Goal: Information Seeking & Learning: Learn about a topic

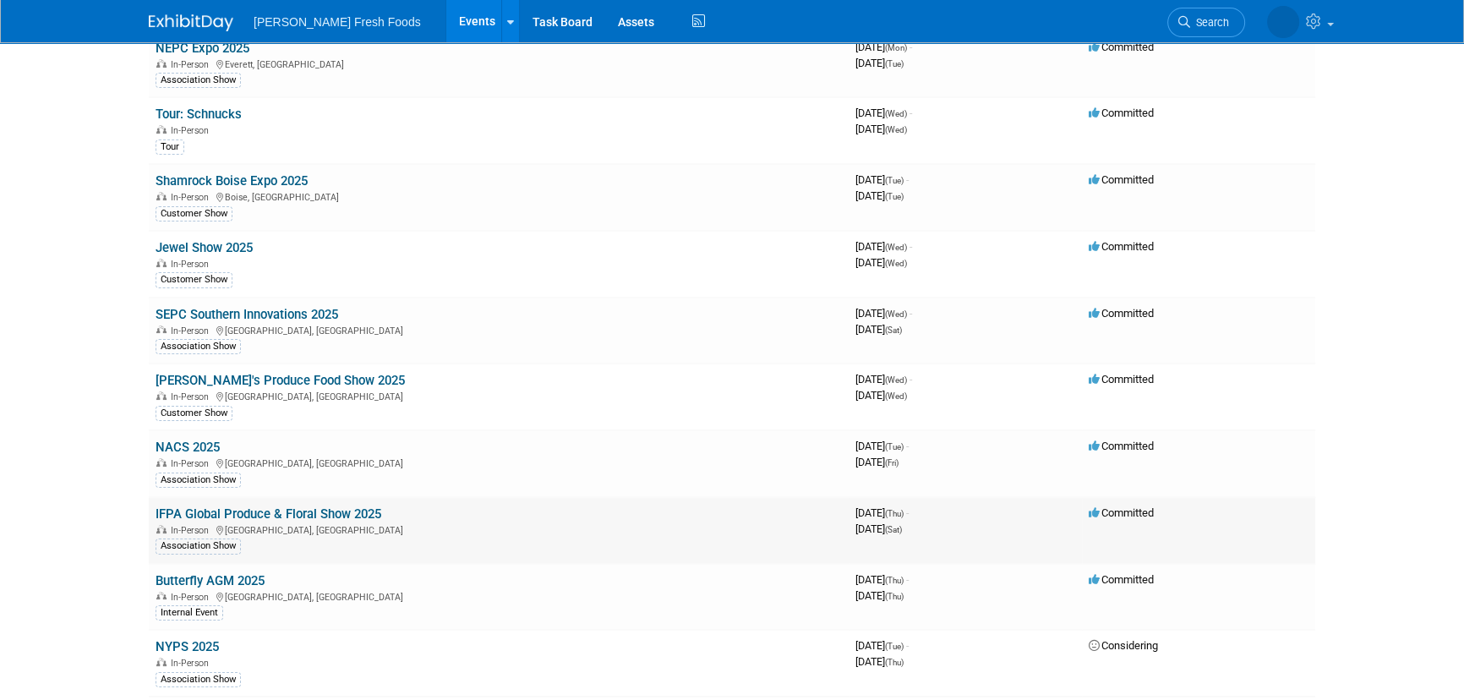
scroll to position [153, 0]
click at [276, 511] on link "IFPA Global Produce & Floral Show 2025" at bounding box center [269, 512] width 226 height 15
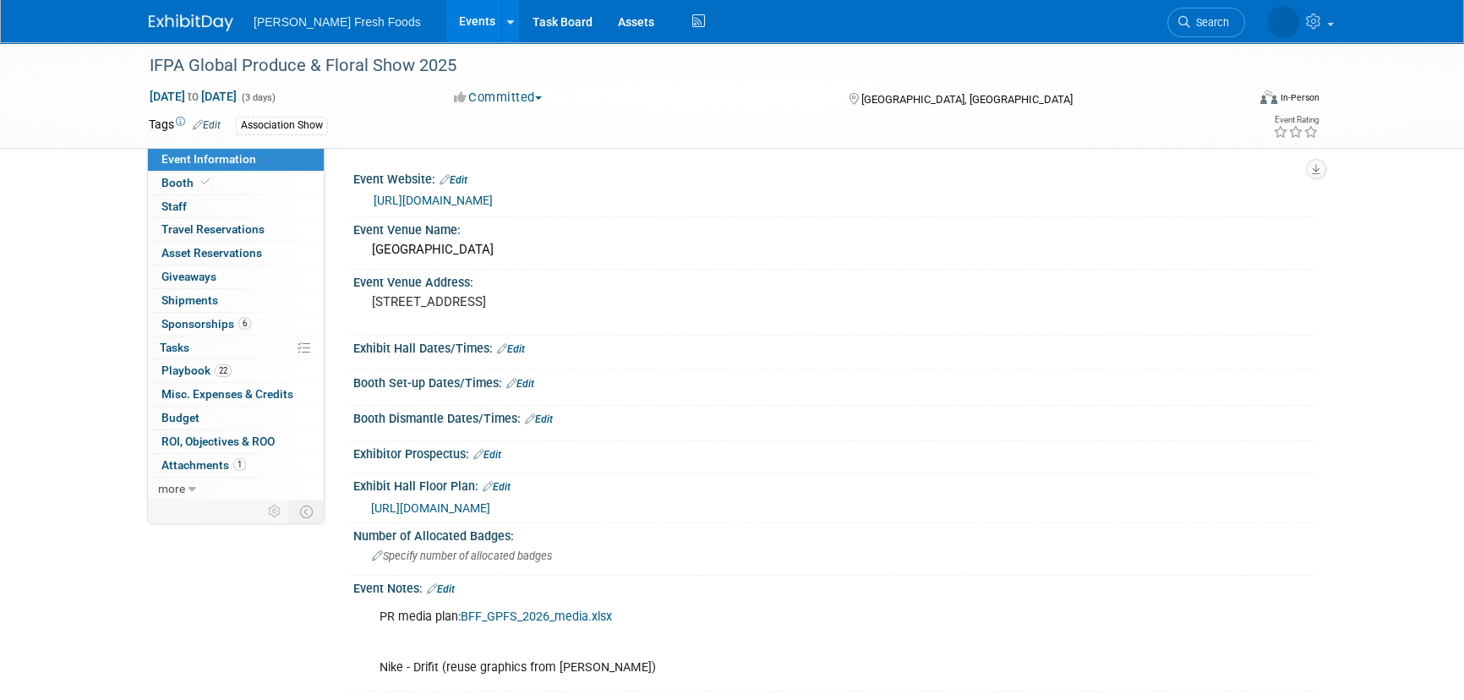
click at [182, 28] on img at bounding box center [191, 22] width 85 height 17
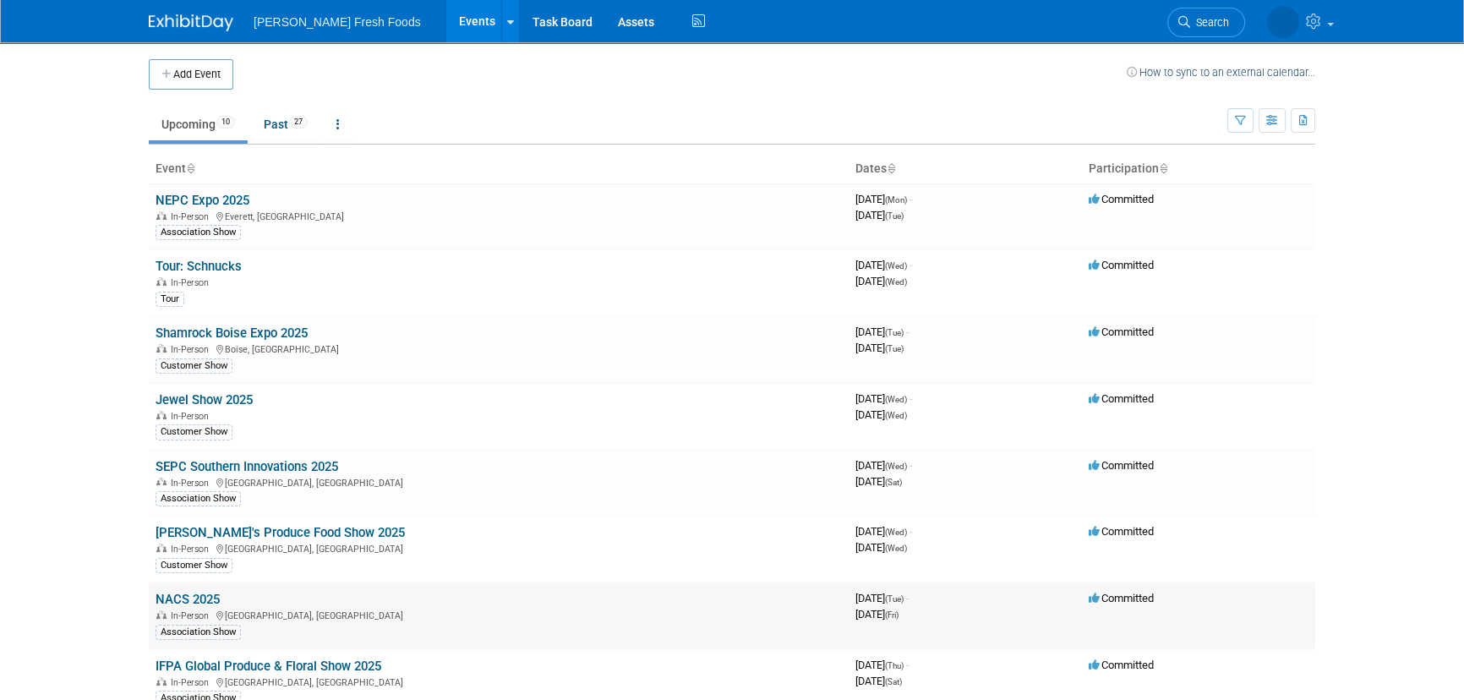
click at [201, 595] on link "NACS 2025" at bounding box center [188, 599] width 64 height 15
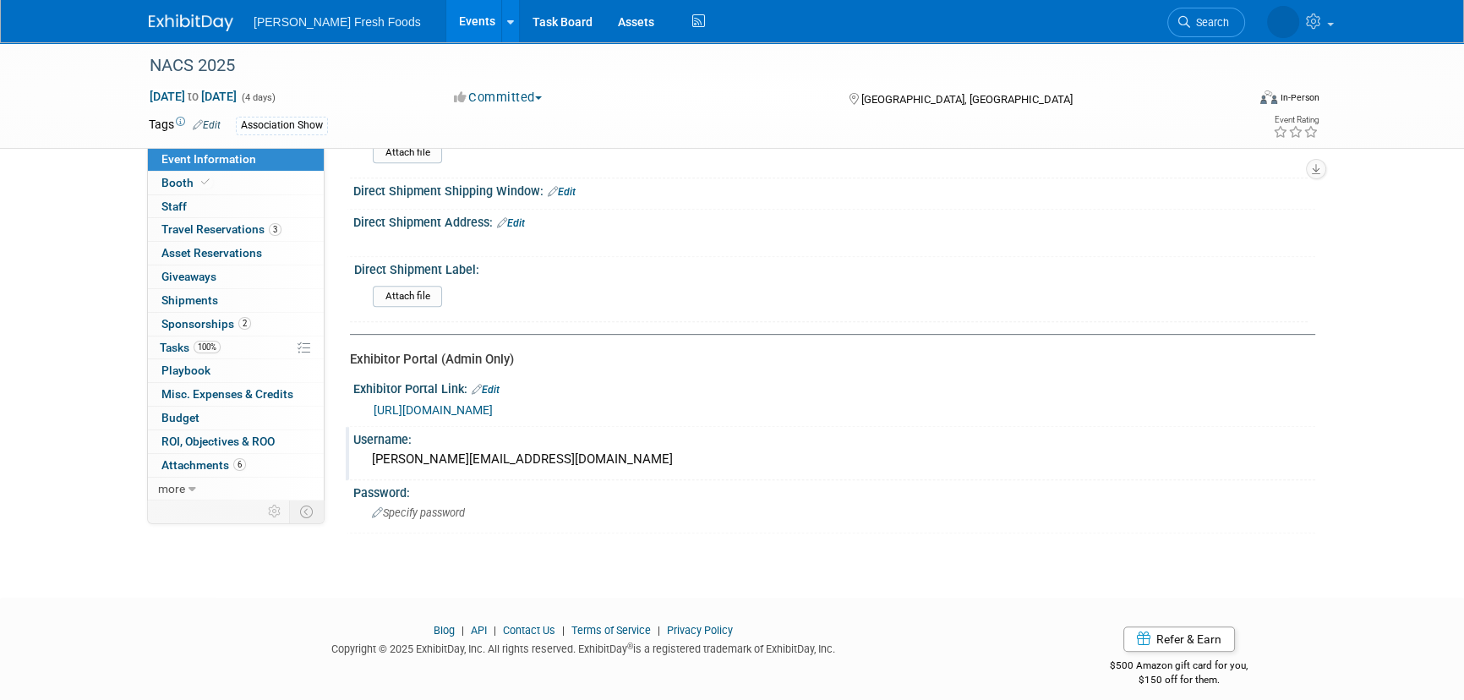
scroll to position [934, 0]
click at [493, 400] on link "https://www.nacsshow.com/Exhibit/Portal" at bounding box center [433, 407] width 119 height 14
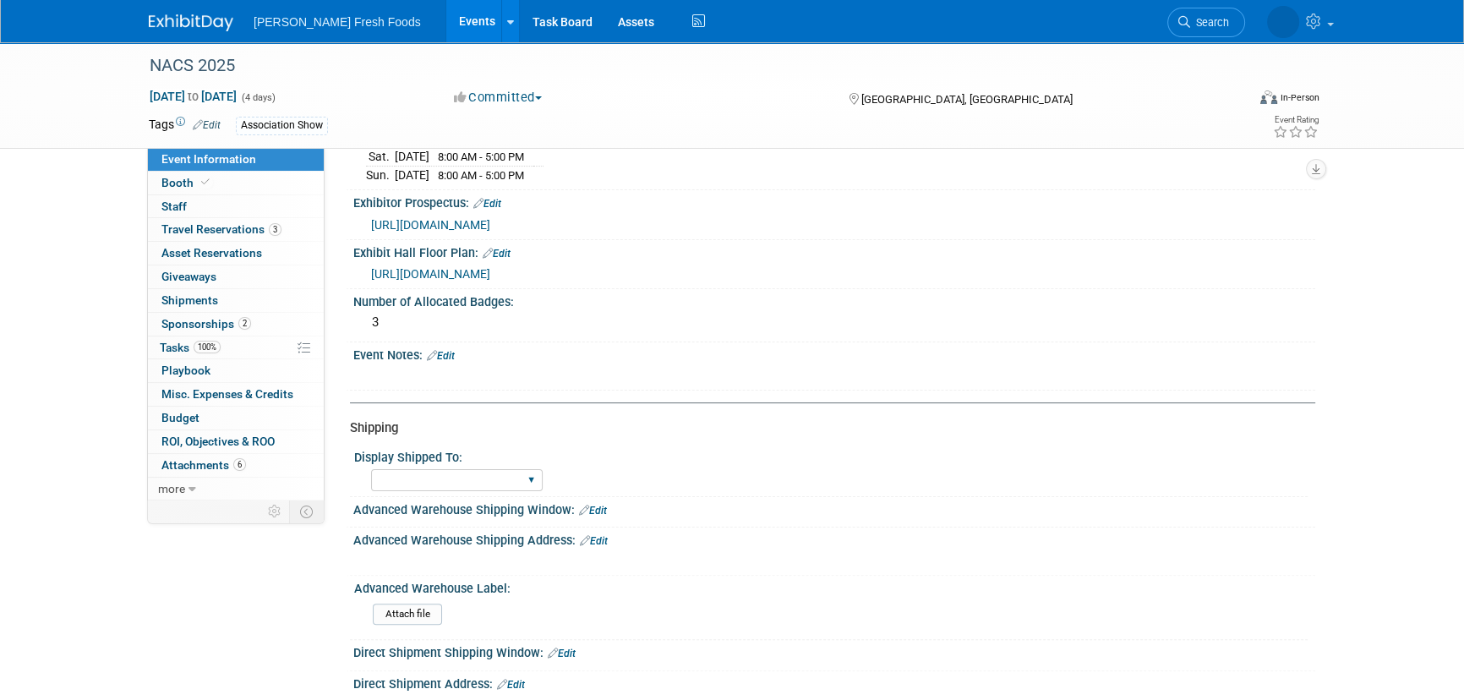
scroll to position [473, 0]
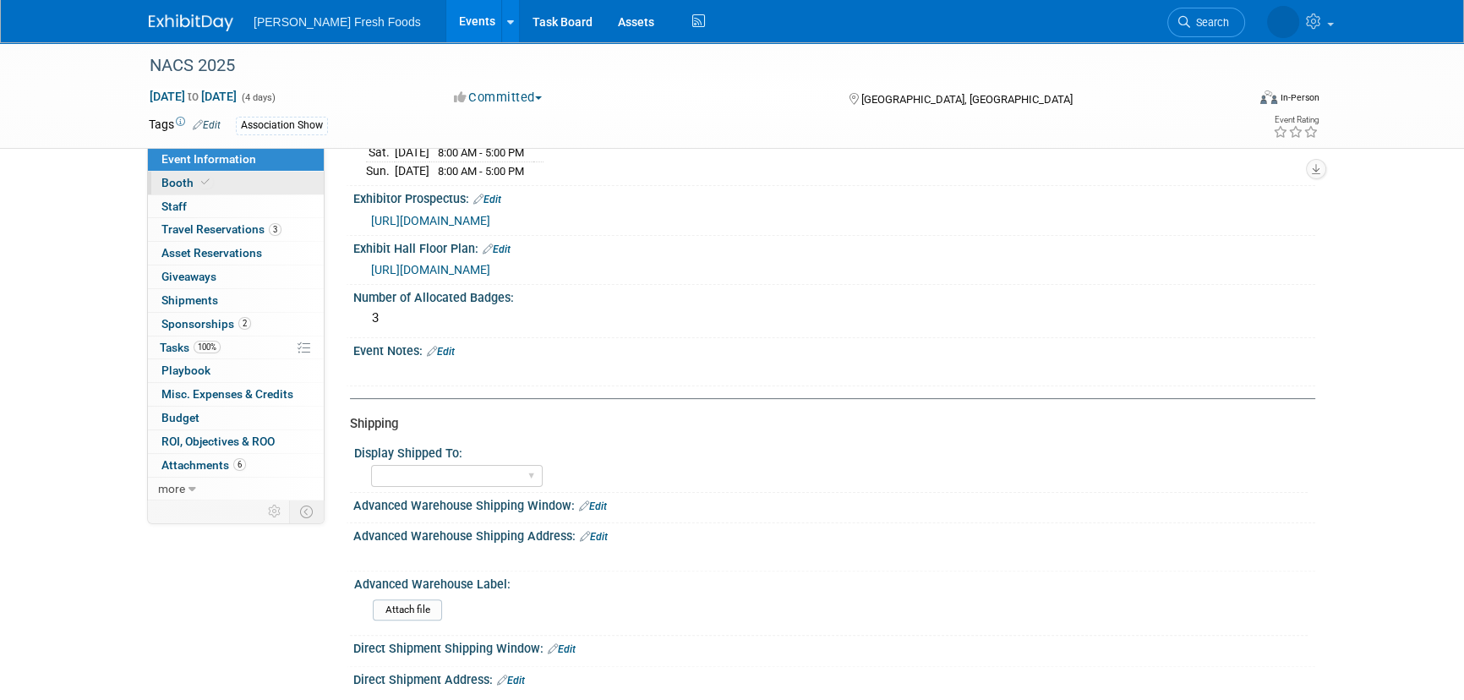
click at [243, 178] on link "Booth" at bounding box center [236, 183] width 176 height 23
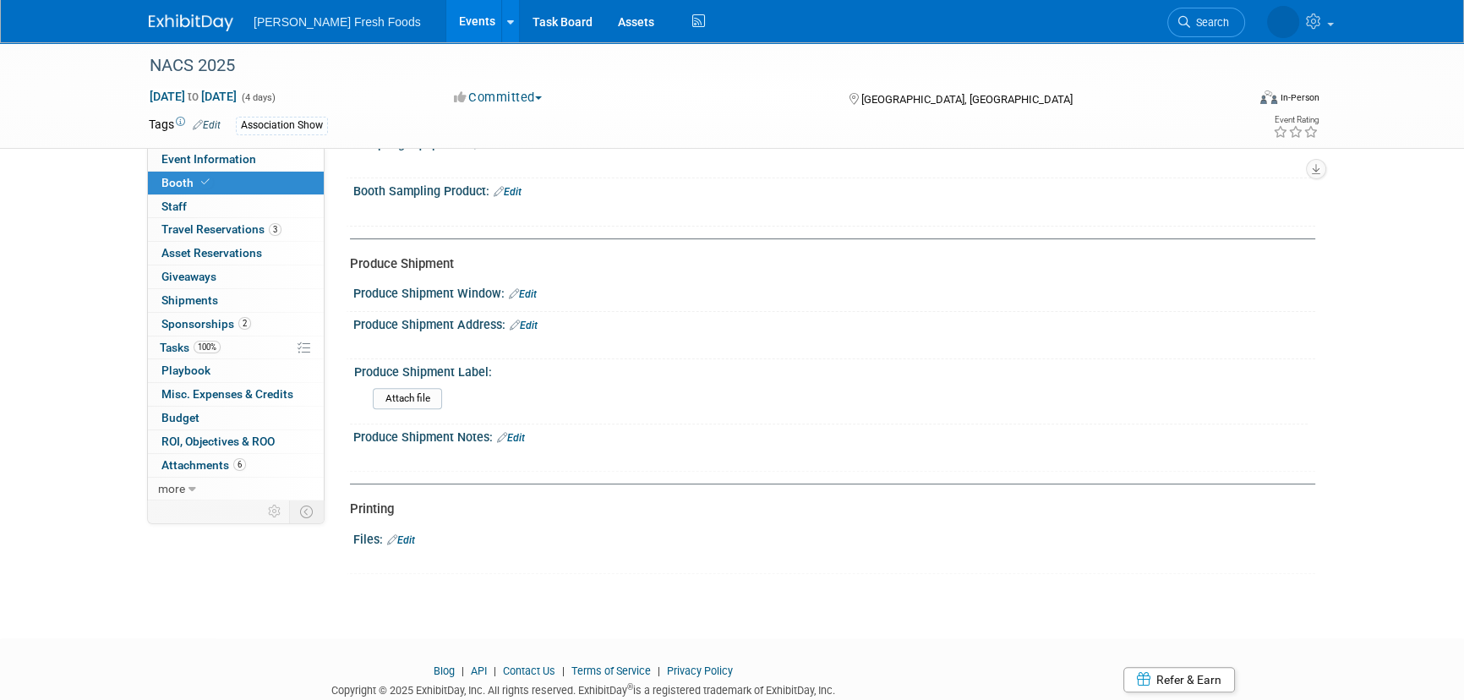
scroll to position [691, 0]
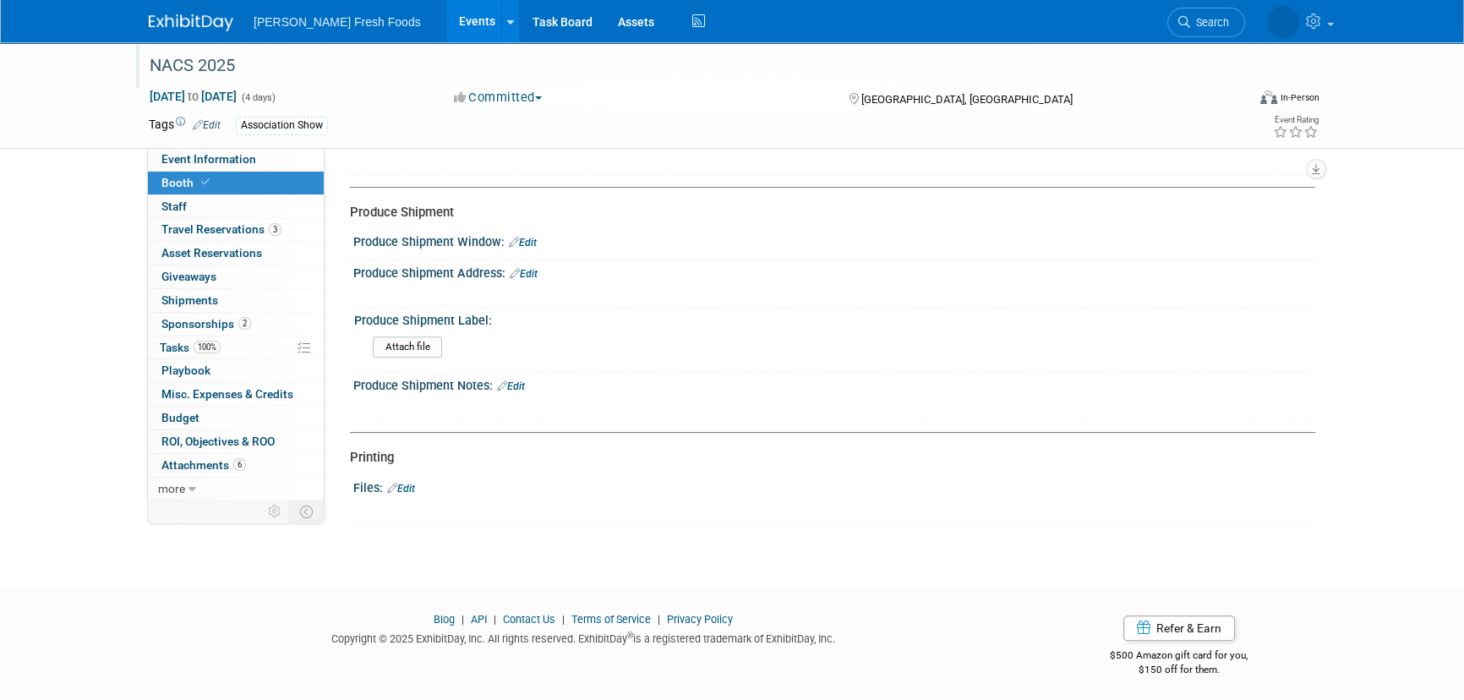
click at [200, 48] on div at bounding box center [688, 49] width 1089 height 14
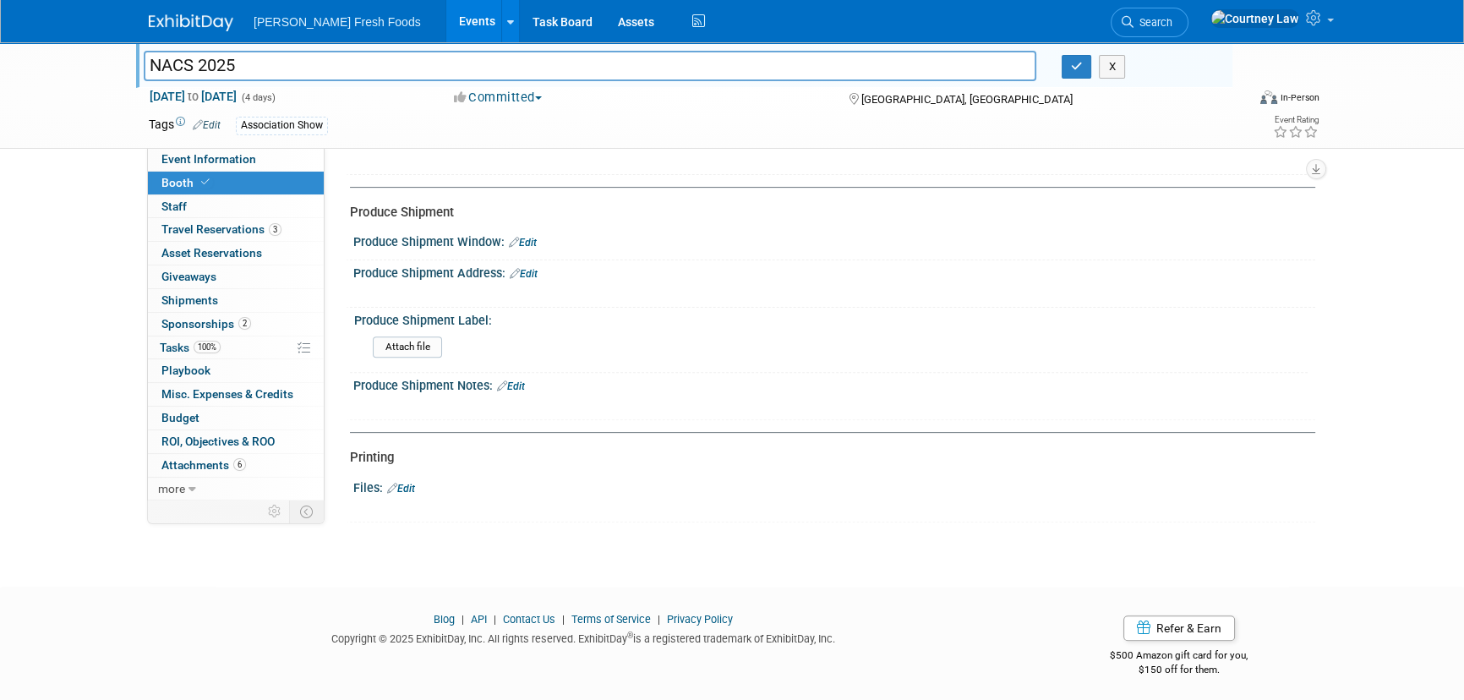
click at [200, 30] on img at bounding box center [191, 22] width 85 height 17
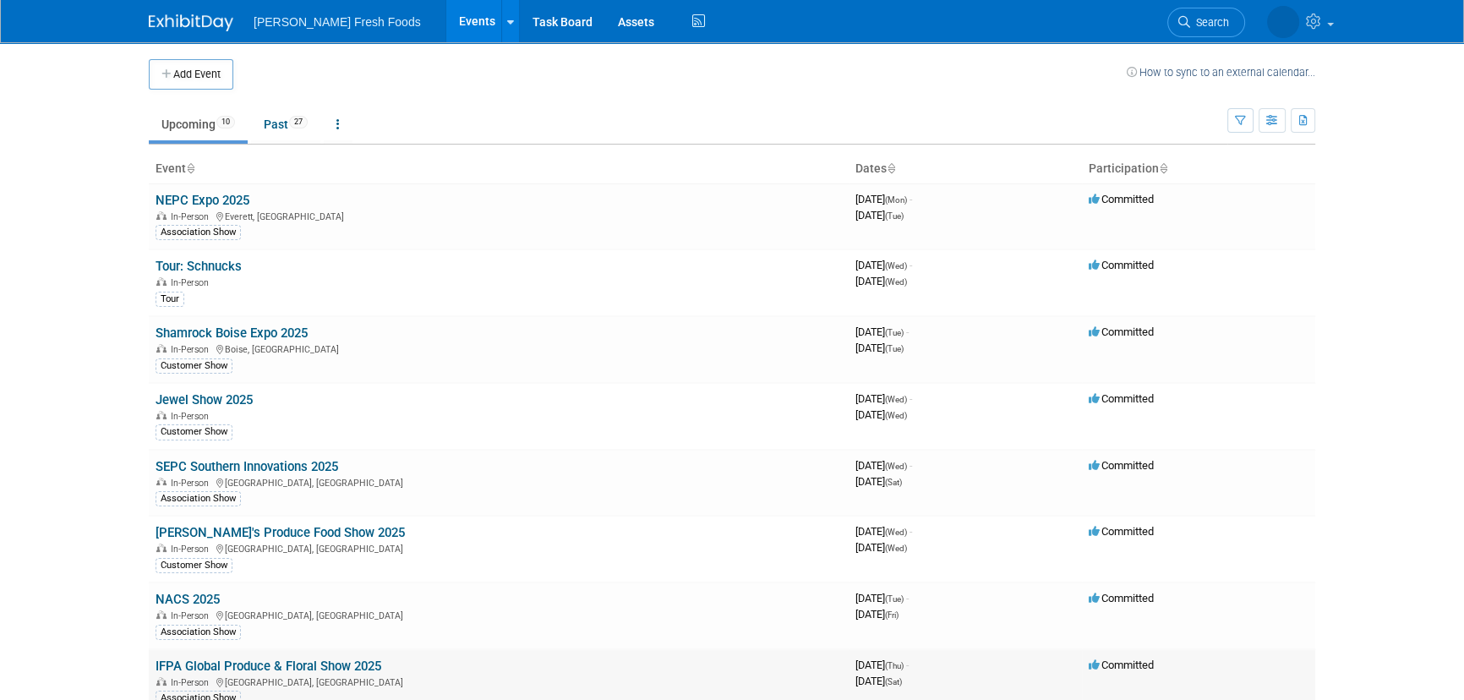
click at [235, 666] on link "IFPA Global Produce & Floral Show 2025" at bounding box center [269, 665] width 226 height 15
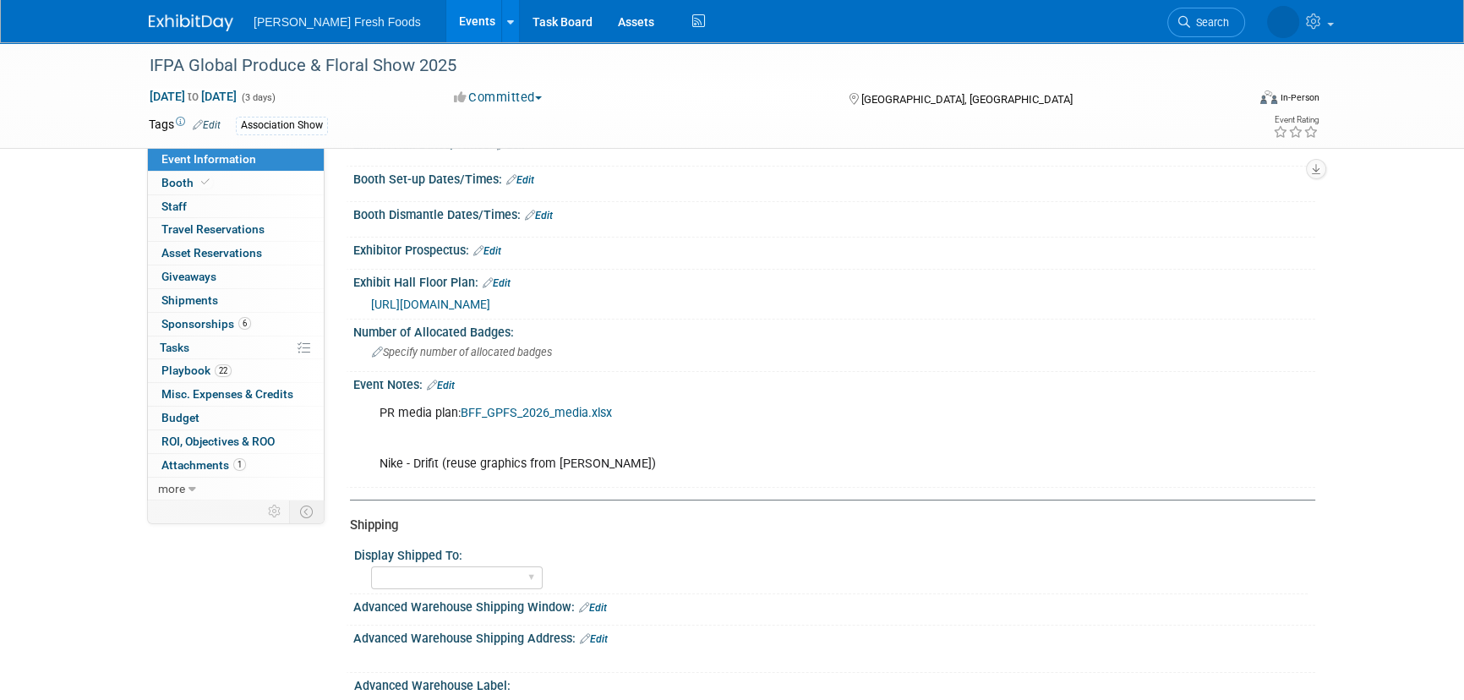
scroll to position [230, 0]
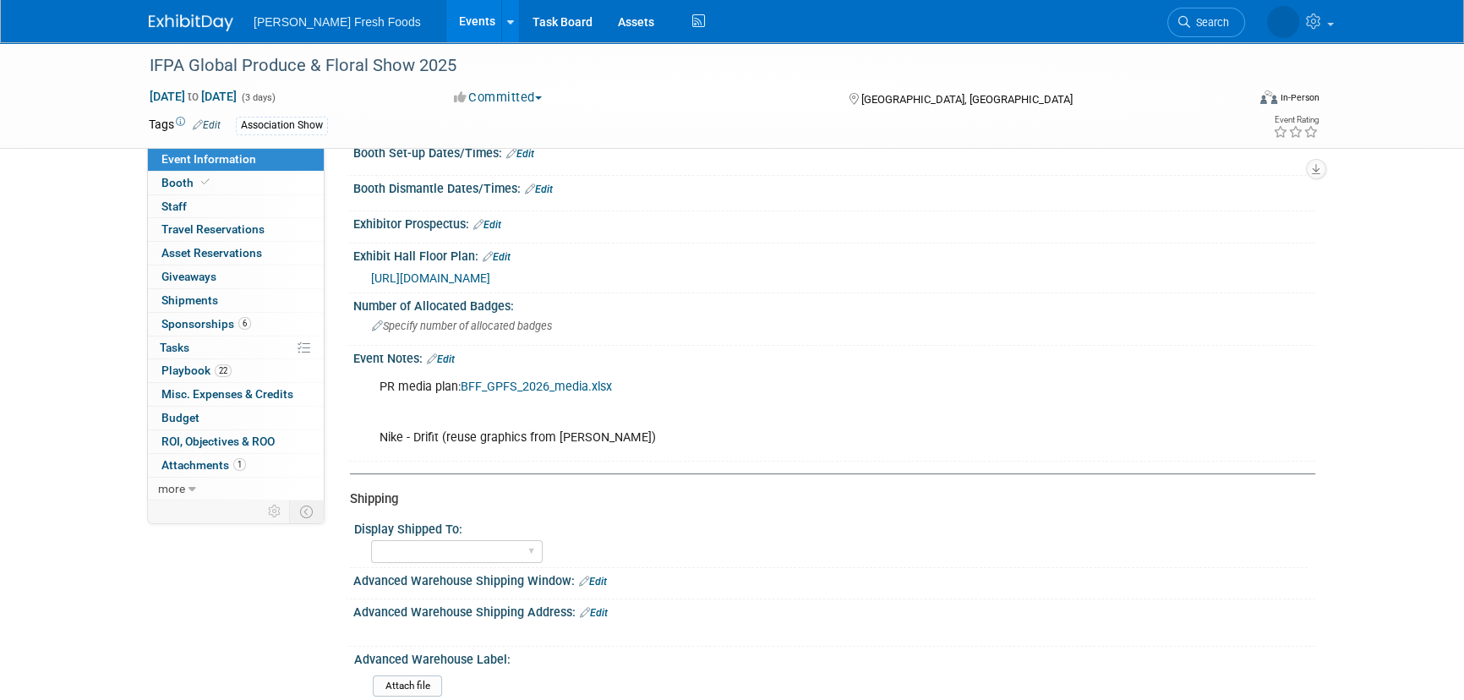
click at [552, 385] on link "BFF_GPFS_2026_media.xlsx" at bounding box center [536, 387] width 151 height 14
